Goal: Information Seeking & Learning: Learn about a topic

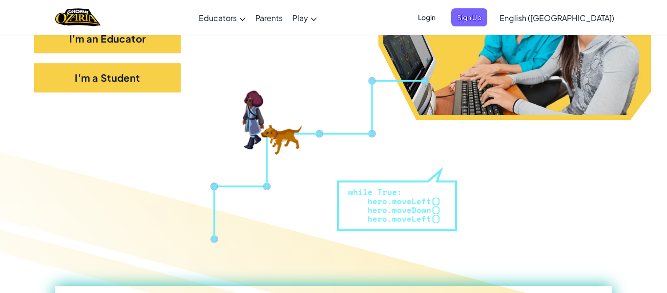
scroll to position [234, 0]
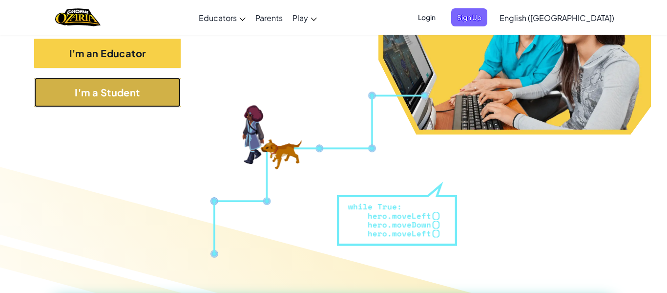
click at [111, 88] on button "I'm a Student" at bounding box center [107, 92] width 147 height 29
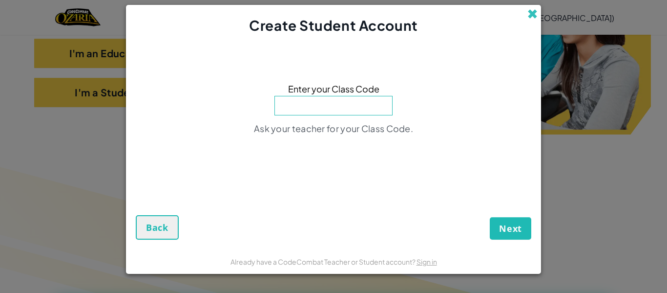
click at [531, 12] on span at bounding box center [533, 14] width 10 height 10
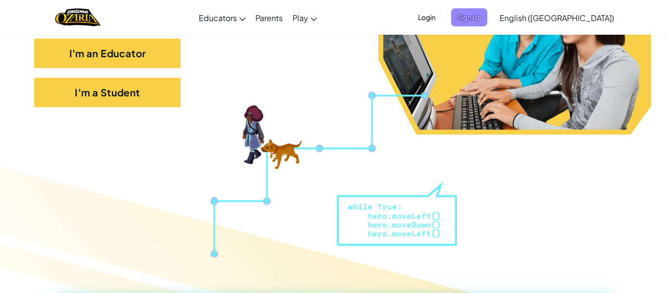
click at [488, 15] on span "Sign Up" at bounding box center [469, 17] width 36 height 18
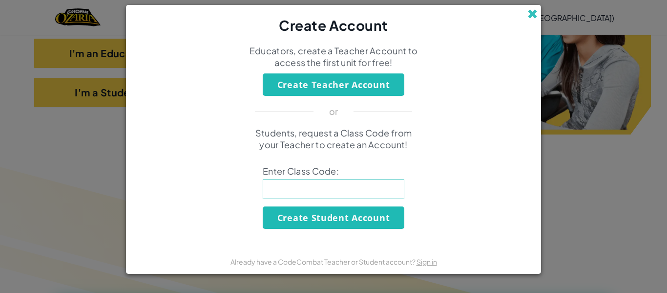
click at [529, 14] on span at bounding box center [533, 14] width 10 height 10
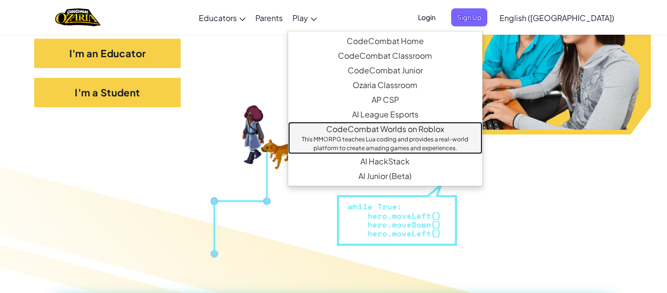
click at [386, 135] on div "This MMORPG teaches Lua coding and provides a real-world platform to create ama…" at bounding box center [385, 144] width 175 height 18
